Goal: Information Seeking & Learning: Learn about a topic

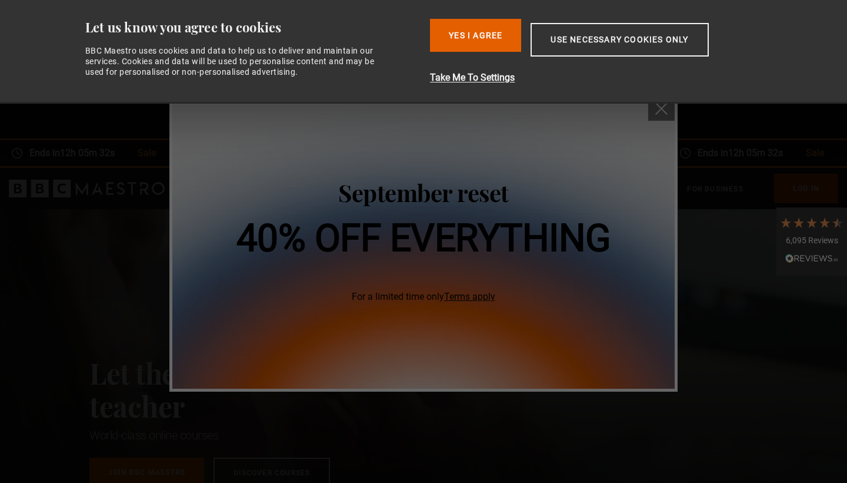
scroll to position [0, 617]
click at [730, 337] on div "September reset 40% off everything For a limited time only Terms apply" at bounding box center [423, 241] width 847 height 483
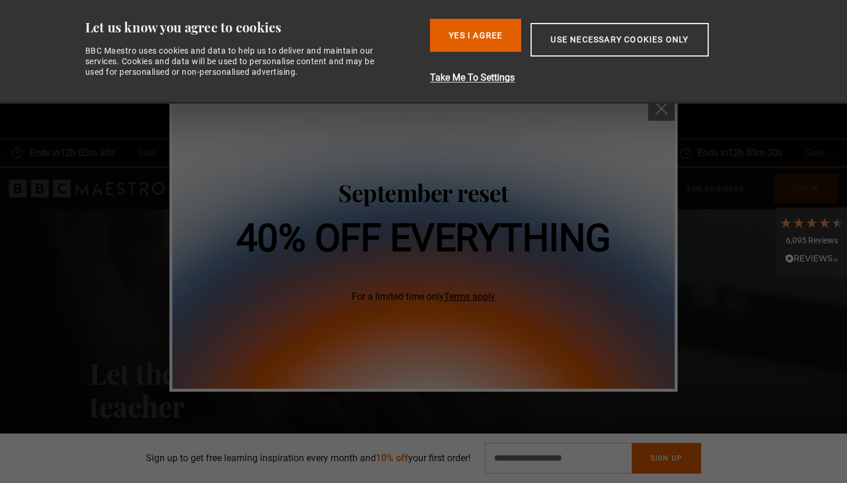
scroll to position [0, 0]
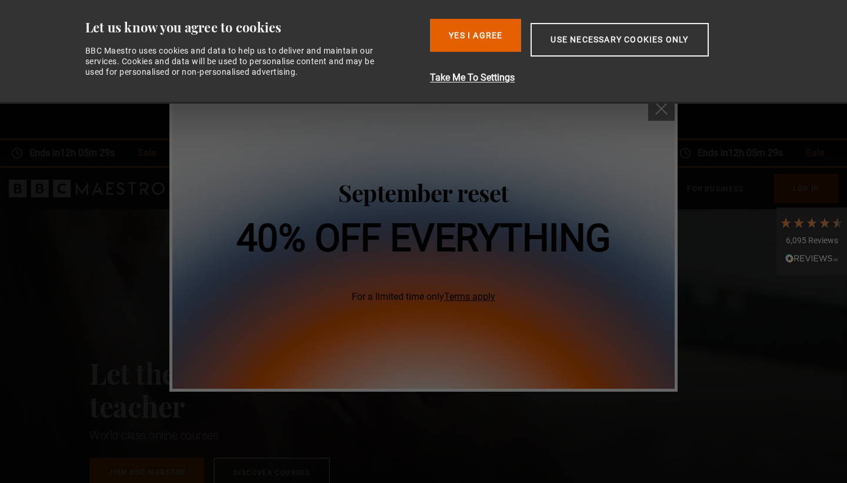
click at [664, 117] on button "close" at bounding box center [662, 107] width 26 height 26
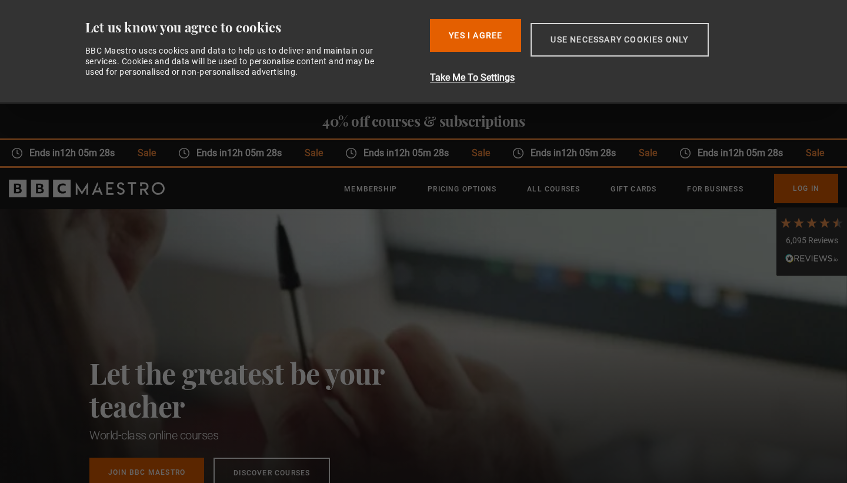
click at [591, 32] on button "Use necessary cookies only" at bounding box center [620, 40] width 178 height 34
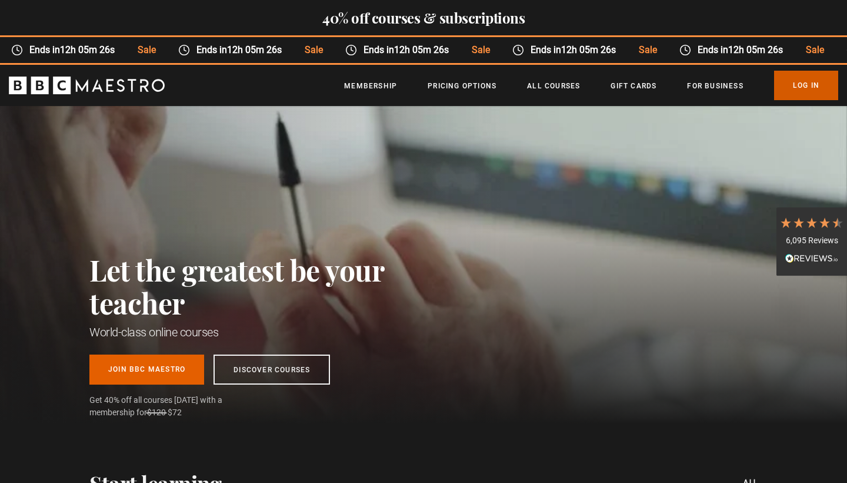
click at [800, 96] on link "Log In" at bounding box center [806, 85] width 64 height 29
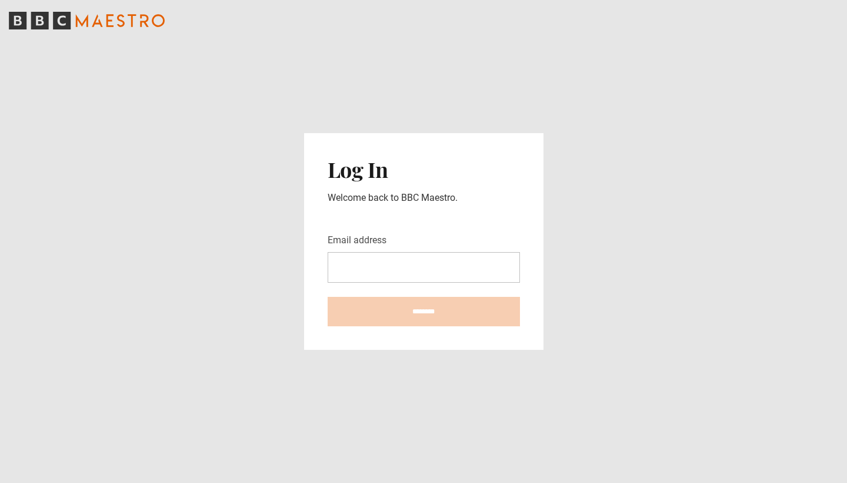
click at [800, 96] on main "Log In Welcome back to BBC Maestro. Email address ********" at bounding box center [423, 241] width 847 height 483
click at [428, 276] on input "Email address" at bounding box center [424, 267] width 192 height 31
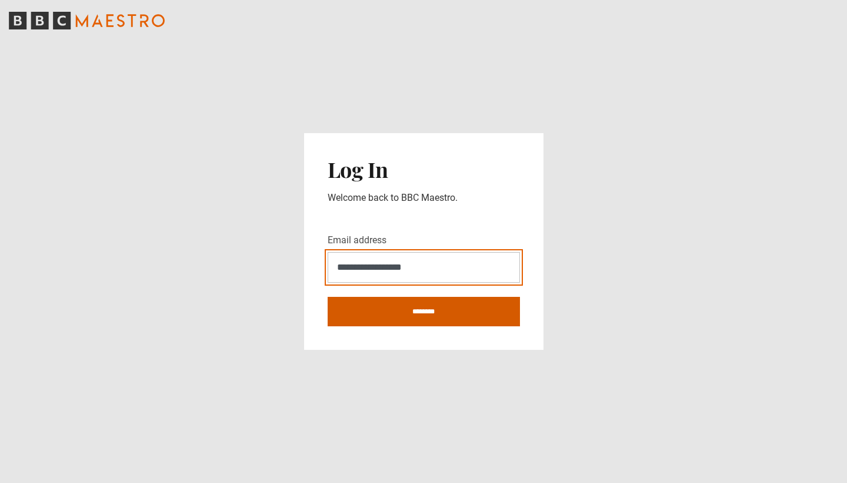
type input "**********"
click at [404, 312] on input "********" at bounding box center [424, 311] width 192 height 29
type input "**********"
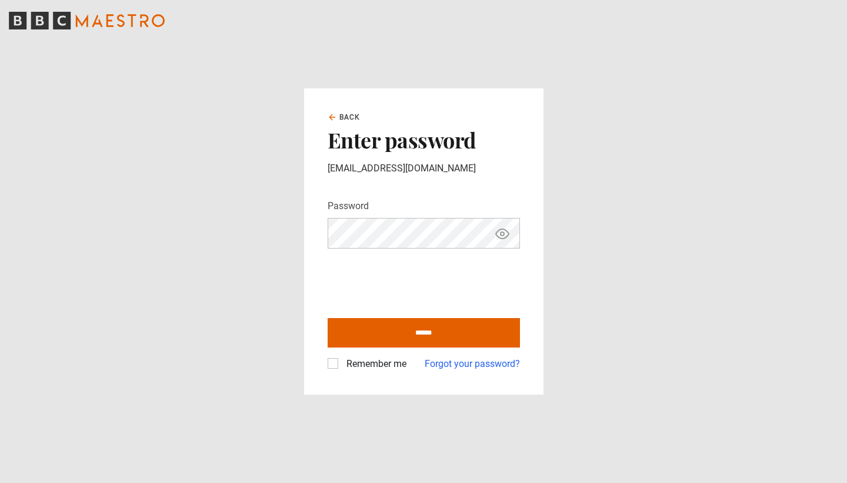
click at [503, 234] on icon "Show password" at bounding box center [503, 234] width 14 height 14
click at [418, 345] on input "******" at bounding box center [424, 332] width 192 height 29
type input "**********"
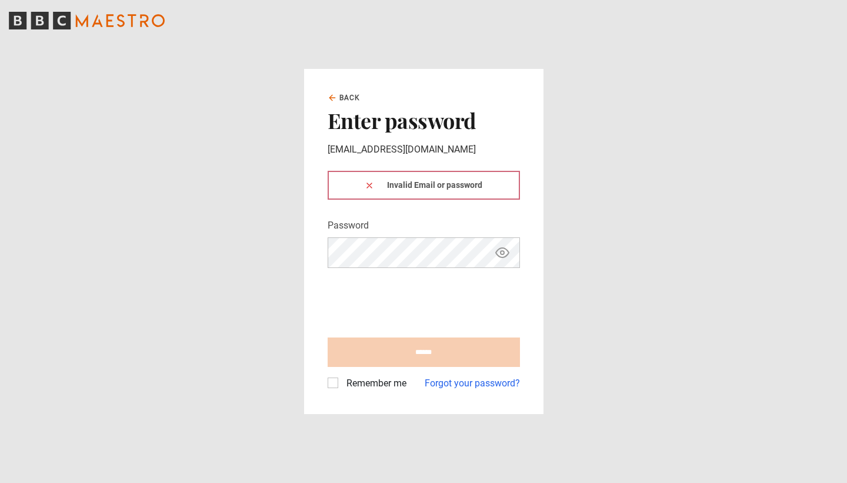
click at [609, 322] on main "Back Enter password ceverson@gmail.com Invalid Email or password Password Your …" at bounding box center [423, 241] width 847 height 483
click at [451, 368] on div "Remember me Forgot your password?" at bounding box center [424, 379] width 192 height 24
click at [457, 379] on link "Forgot your password?" at bounding box center [472, 383] width 95 height 14
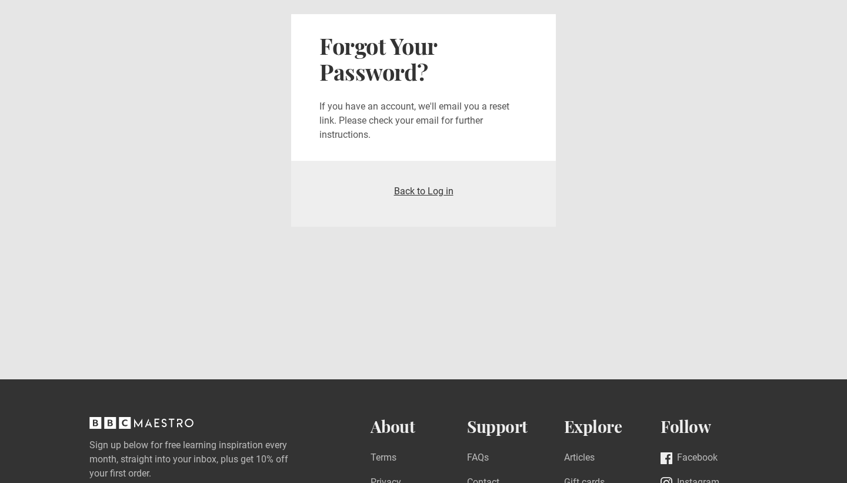
click at [433, 187] on link "Back to Log in" at bounding box center [423, 190] width 59 height 11
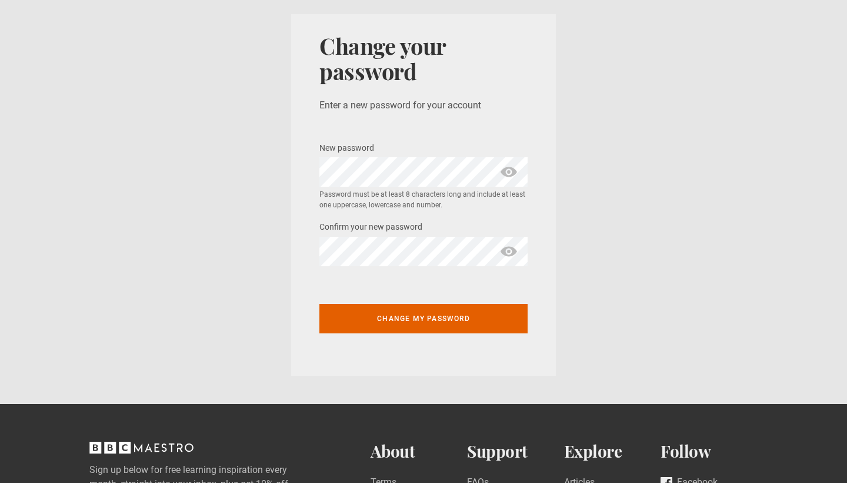
click at [445, 294] on div "Change my password" at bounding box center [424, 311] width 208 height 72
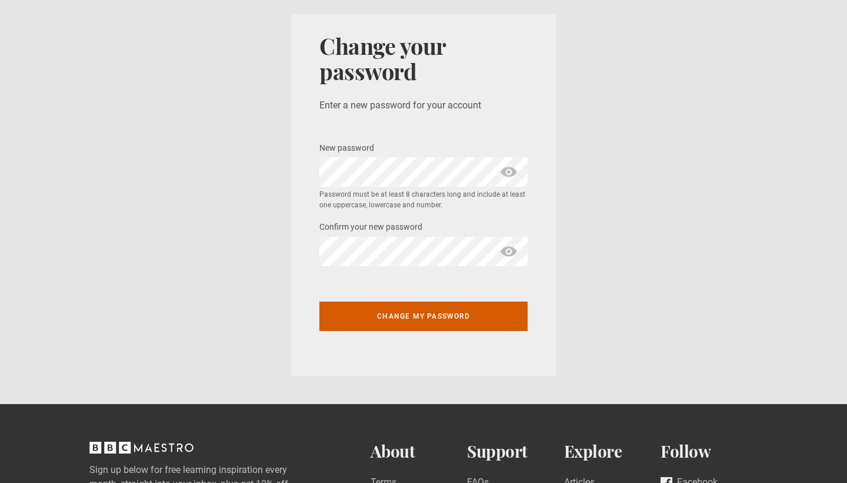
click at [441, 317] on button "Change my password" at bounding box center [424, 315] width 208 height 29
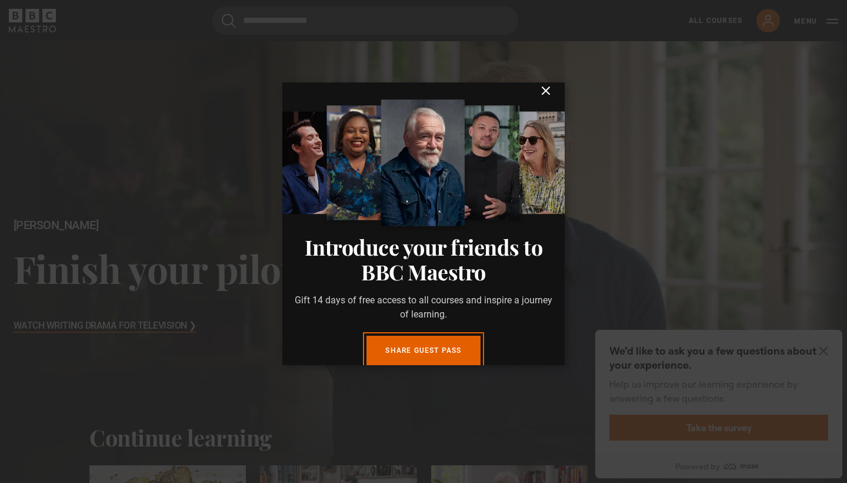
click at [543, 91] on icon "submit" at bounding box center [546, 91] width 14 height 14
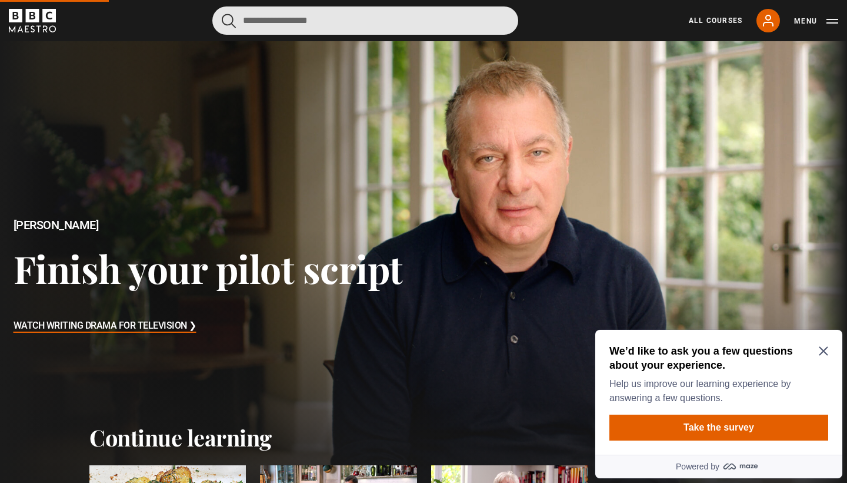
click at [342, 29] on input "Search" at bounding box center [365, 20] width 306 height 28
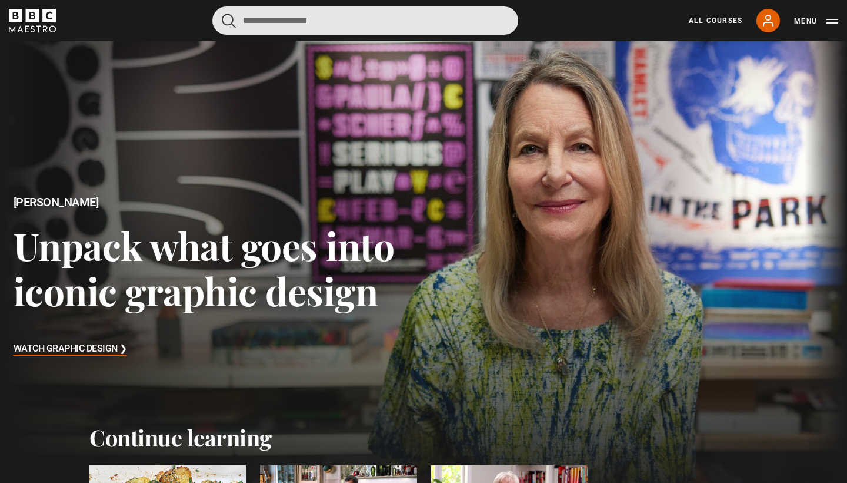
click at [342, 29] on input "Search" at bounding box center [365, 20] width 306 height 28
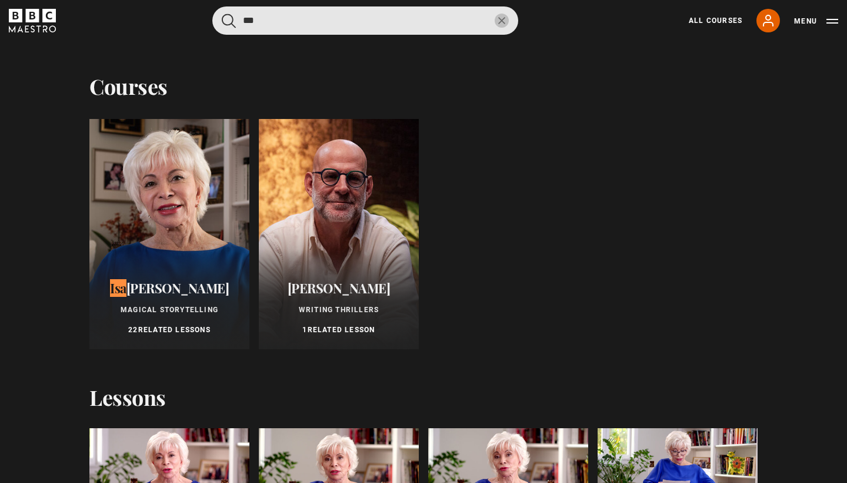
type input "***"
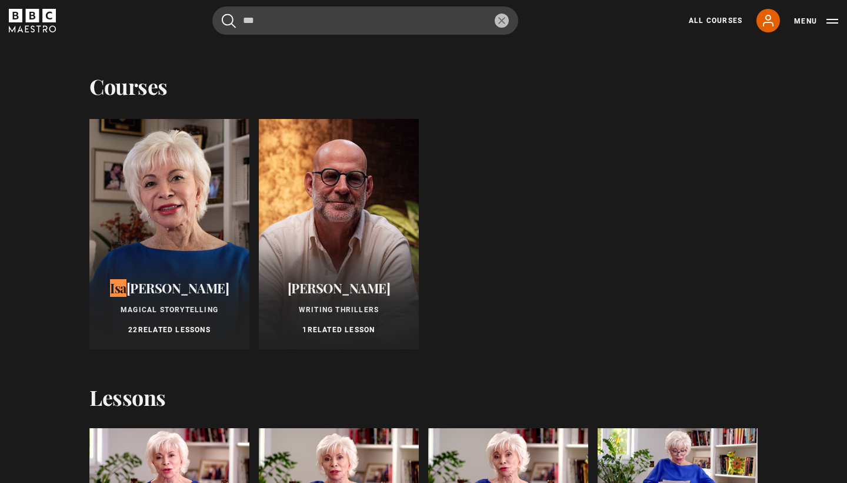
click at [175, 229] on div at bounding box center [169, 234] width 160 height 230
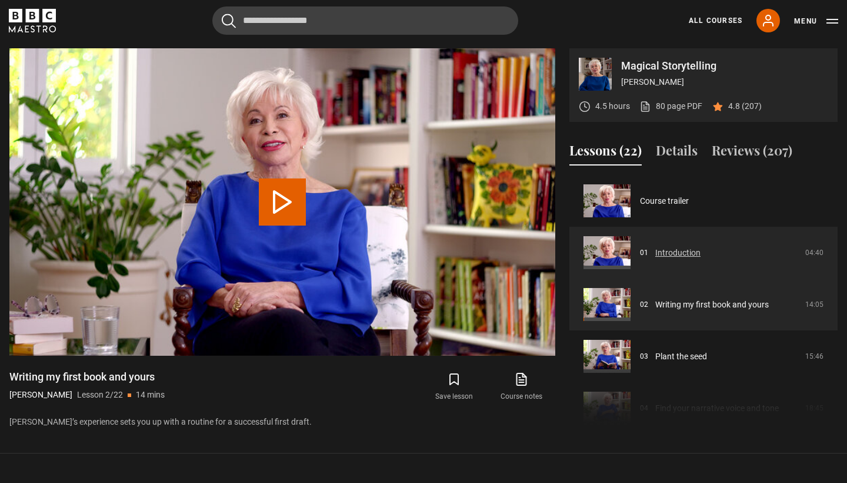
click at [679, 259] on link "Introduction" at bounding box center [678, 253] width 45 height 12
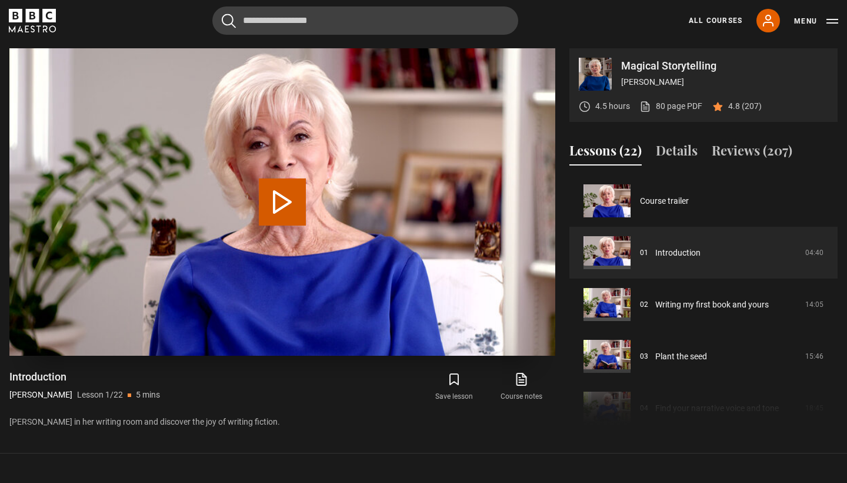
click at [285, 194] on button "Play Lesson Introduction" at bounding box center [282, 201] width 47 height 47
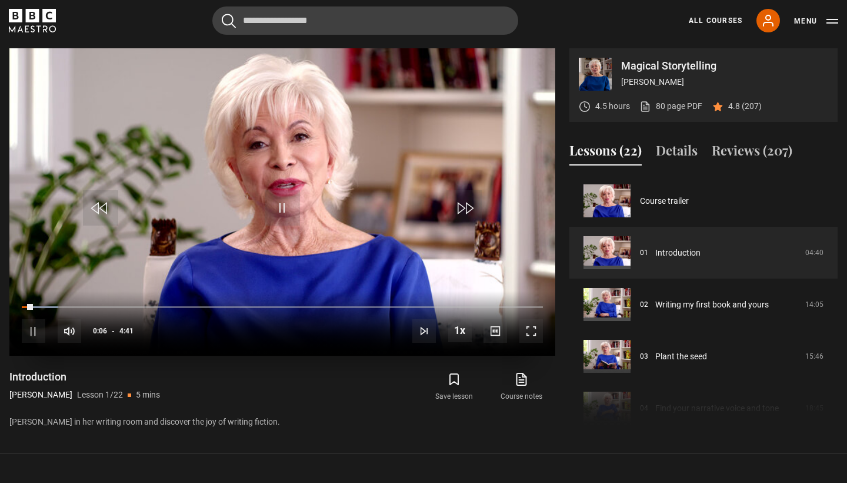
click at [535, 323] on span "Video Player" at bounding box center [532, 331] width 24 height 24
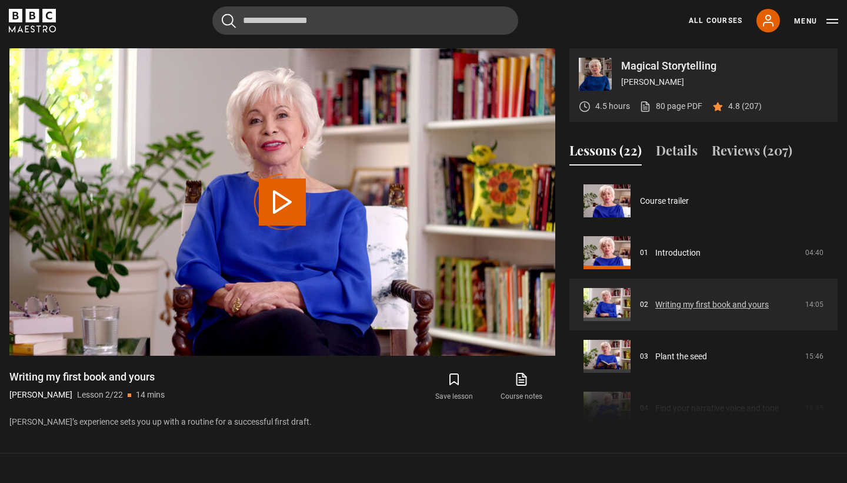
click at [709, 299] on link "Writing my first book and yours" at bounding box center [713, 304] width 114 height 12
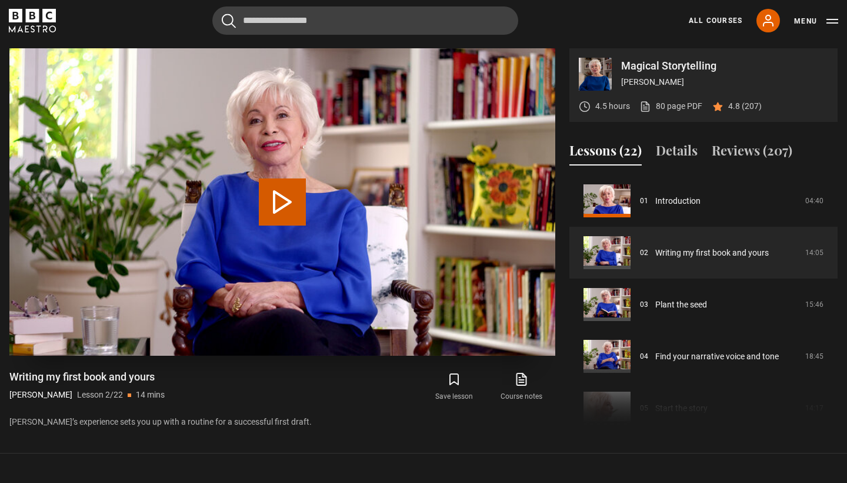
click at [270, 196] on button "Play Lesson Writing my first book and yours" at bounding box center [282, 201] width 47 height 47
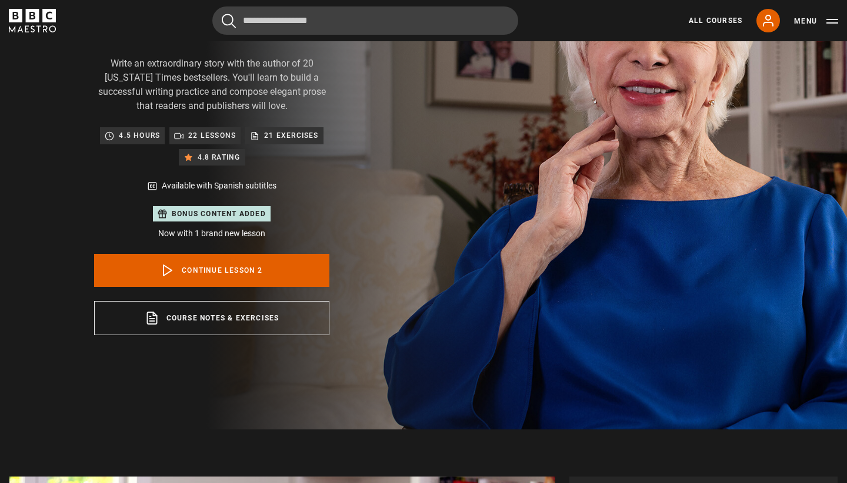
scroll to position [171, 0]
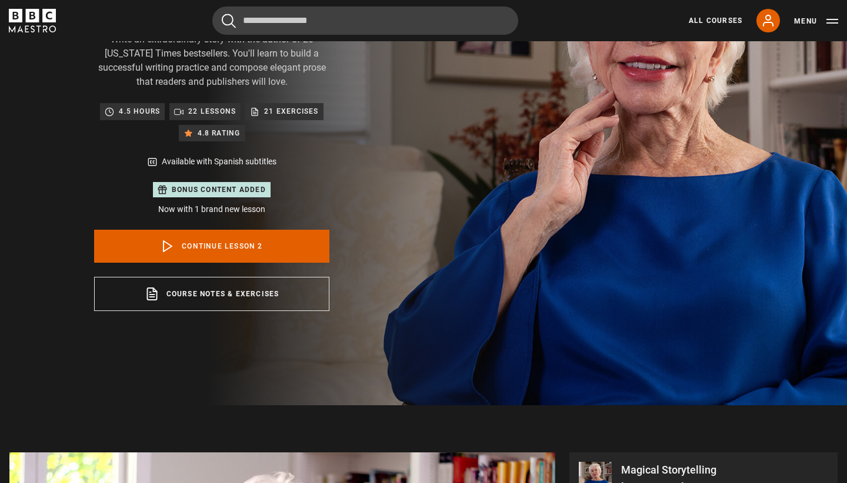
click at [262, 321] on div "Isabel Allende Magical Storytelling Write an extraordinary story with the autho…" at bounding box center [212, 138] width 377 height 534
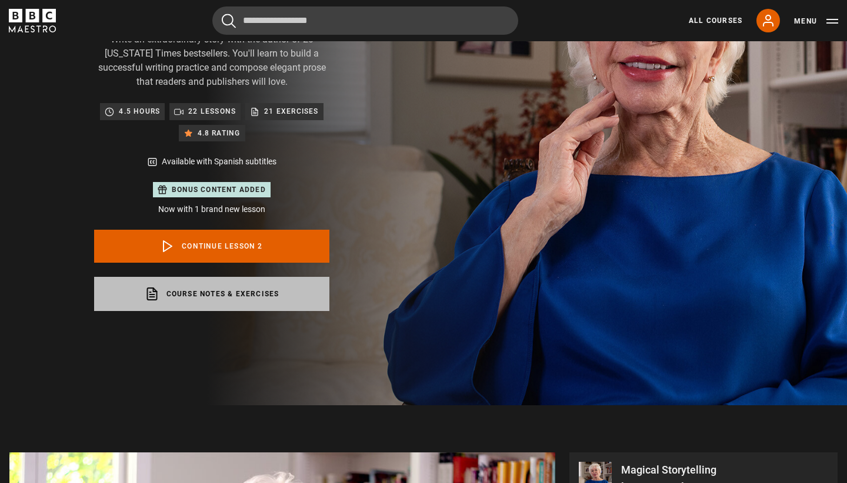
click at [260, 297] on link "Course notes & exercises opens in a new tab" at bounding box center [211, 294] width 235 height 34
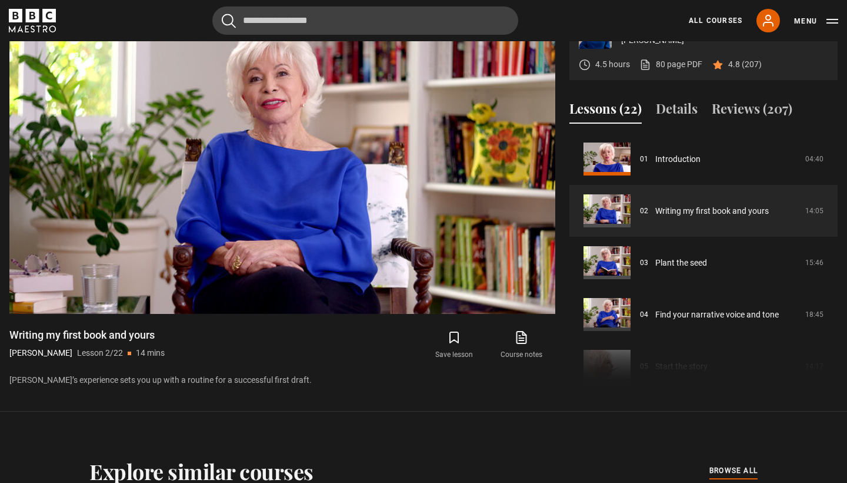
scroll to position [609, 0]
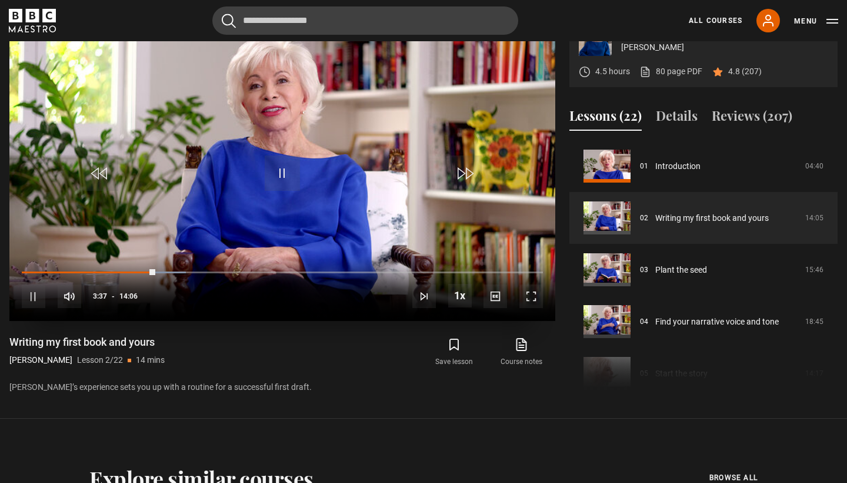
click at [533, 294] on span "Video Player" at bounding box center [532, 296] width 24 height 24
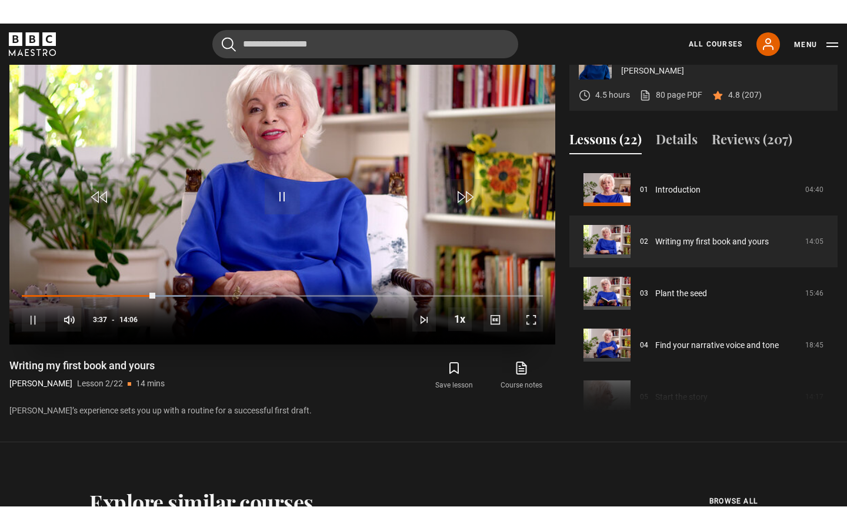
scroll to position [0, 0]
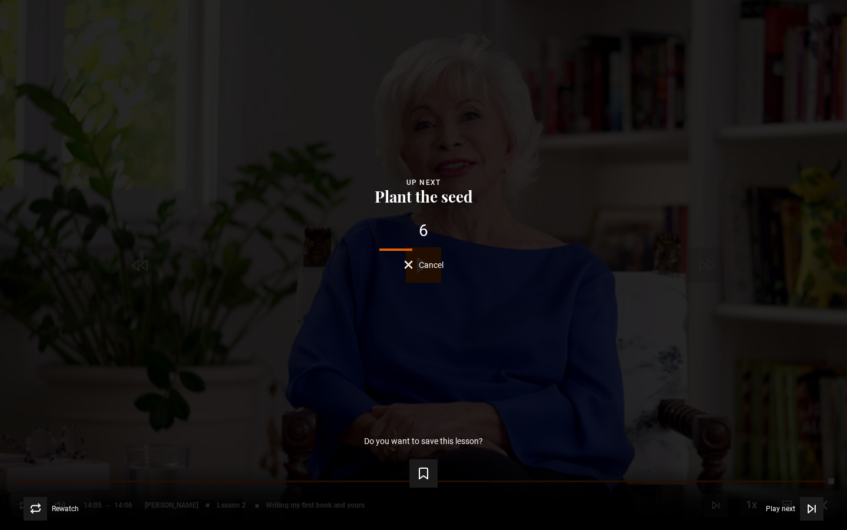
click at [433, 263] on span "Cancel" at bounding box center [431, 265] width 25 height 8
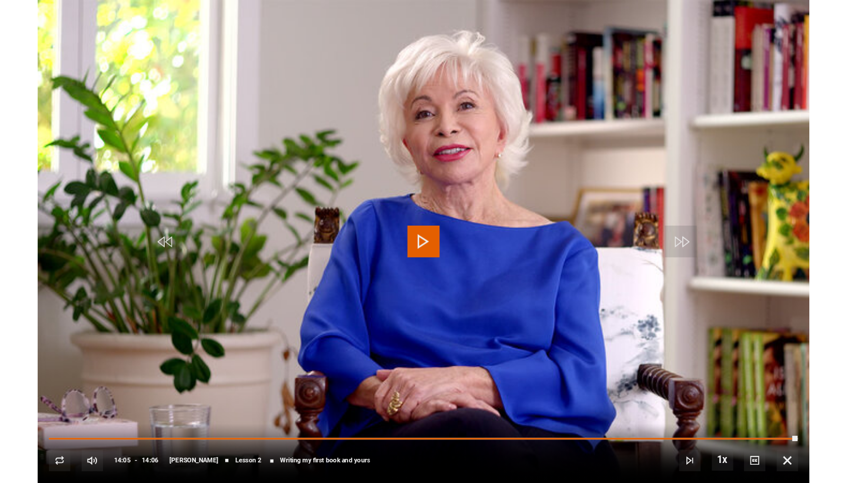
scroll to position [609, 0]
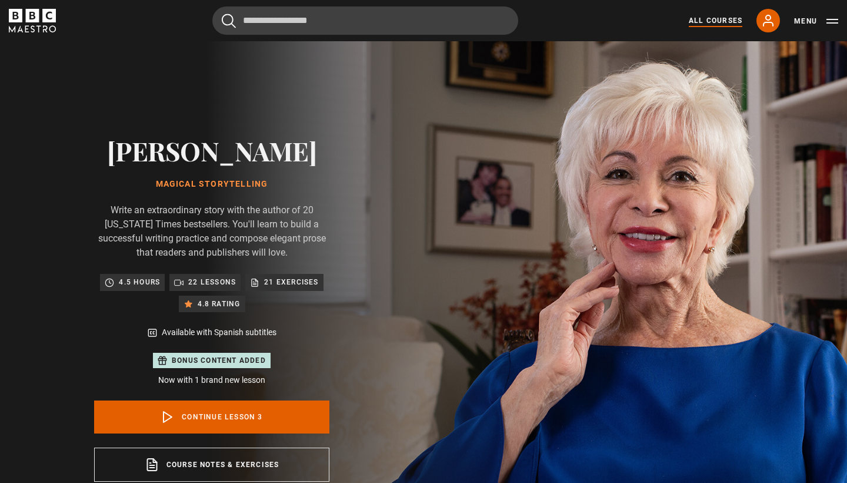
click at [701, 15] on link "All Courses" at bounding box center [716, 20] width 54 height 11
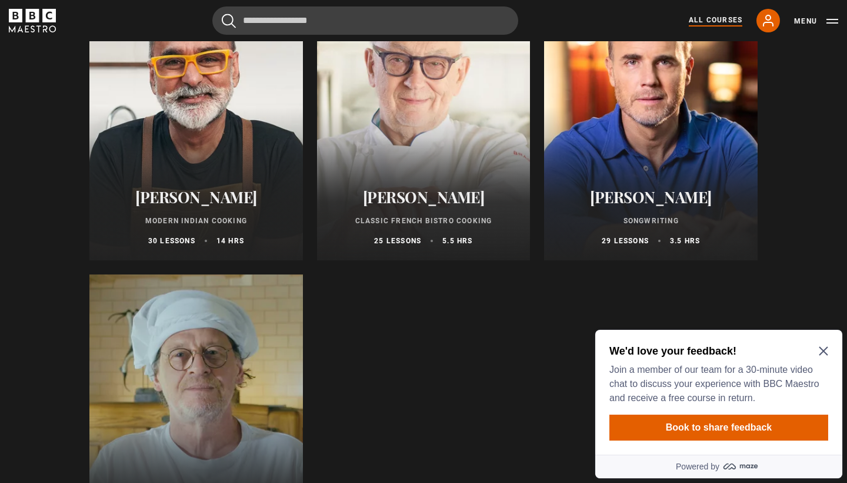
scroll to position [4362, 0]
click at [194, 3] on header "Cancel Courses Previous courses Next courses Agatha Christie Writing 12 Related…" at bounding box center [423, 20] width 847 height 41
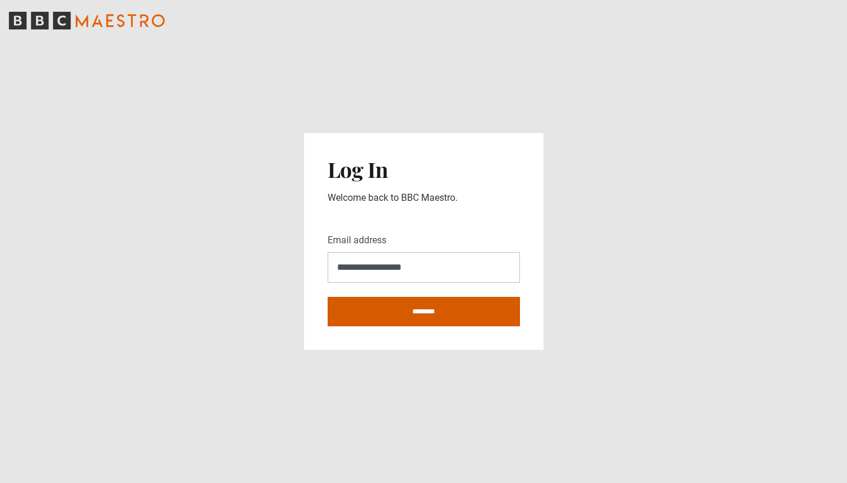
click at [431, 320] on input "********" at bounding box center [424, 311] width 192 height 29
type input "**********"
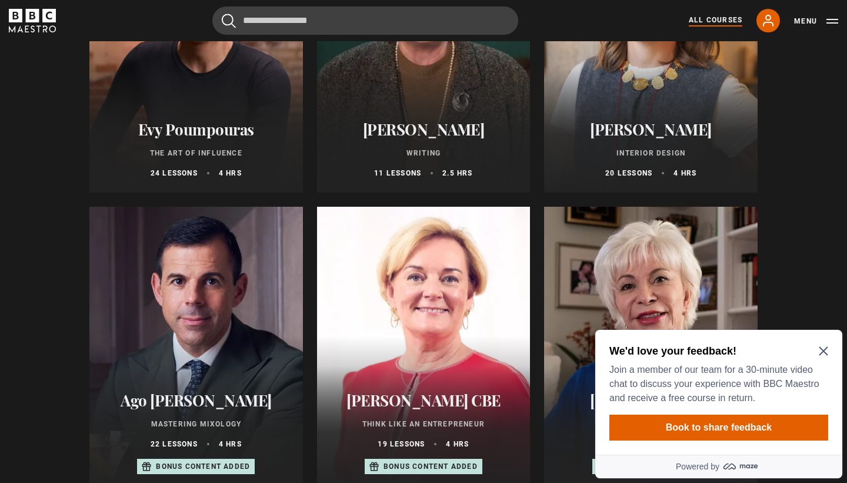
scroll to position [706, 0]
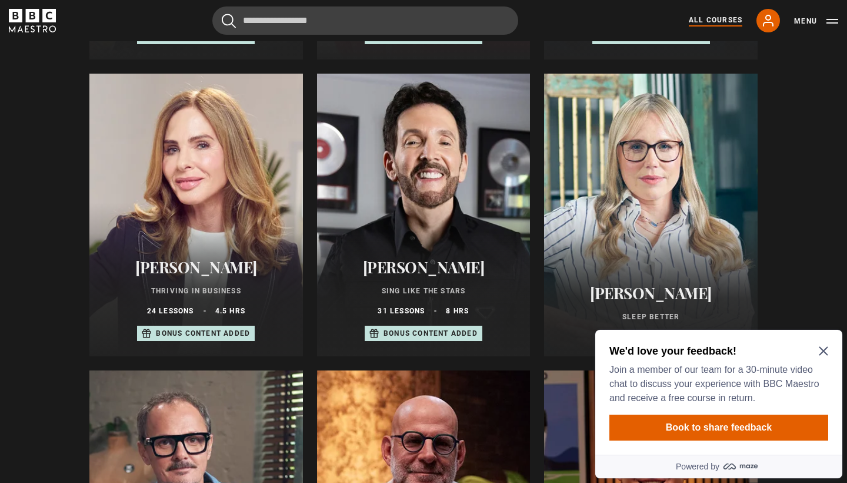
click at [818, 343] on div "We'd love your feedback! Join a member of our team for a 30-minute video chat t…" at bounding box center [719, 392] width 247 height 125
click at [820, 350] on icon "Close Maze Prompt" at bounding box center [823, 350] width 9 height 9
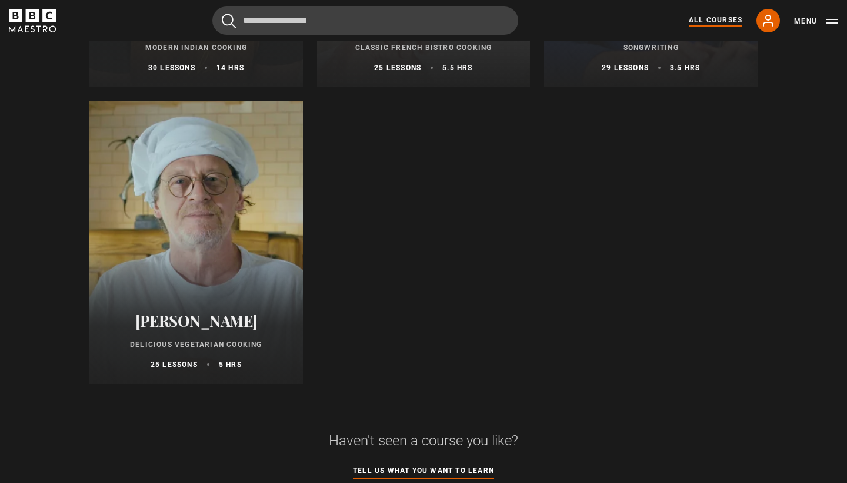
scroll to position [4557, 0]
